Goal: Find contact information

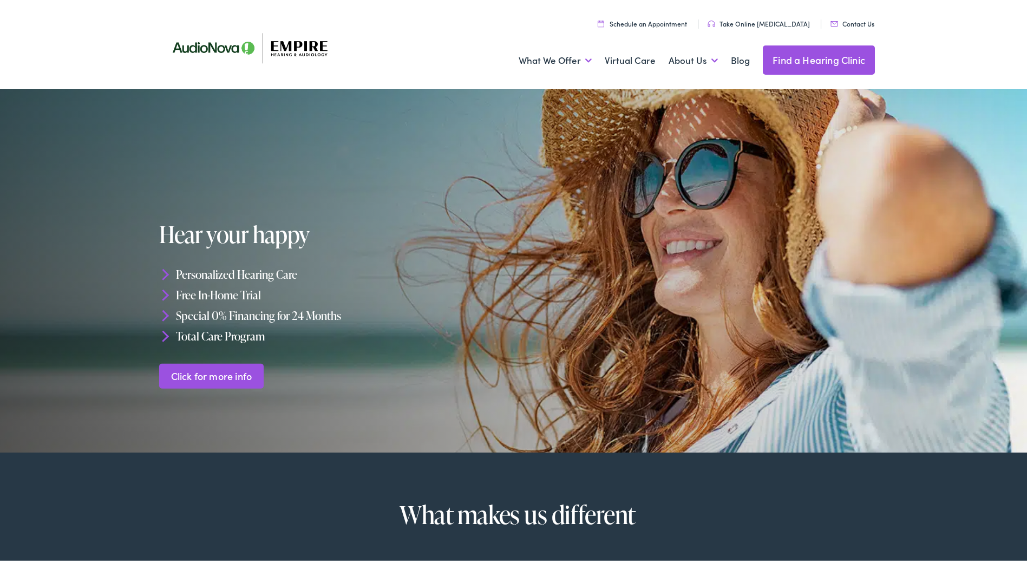
click at [849, 23] on link "Contact Us" at bounding box center [852, 21] width 44 height 9
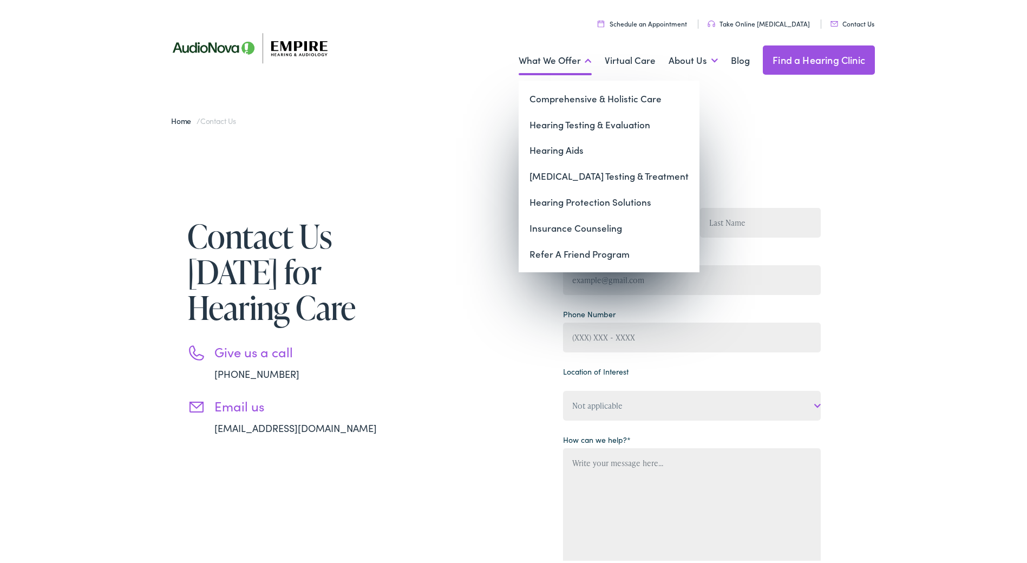
click at [541, 57] on link "What We Offer" at bounding box center [554, 58] width 73 height 40
